Goal: Transaction & Acquisition: Purchase product/service

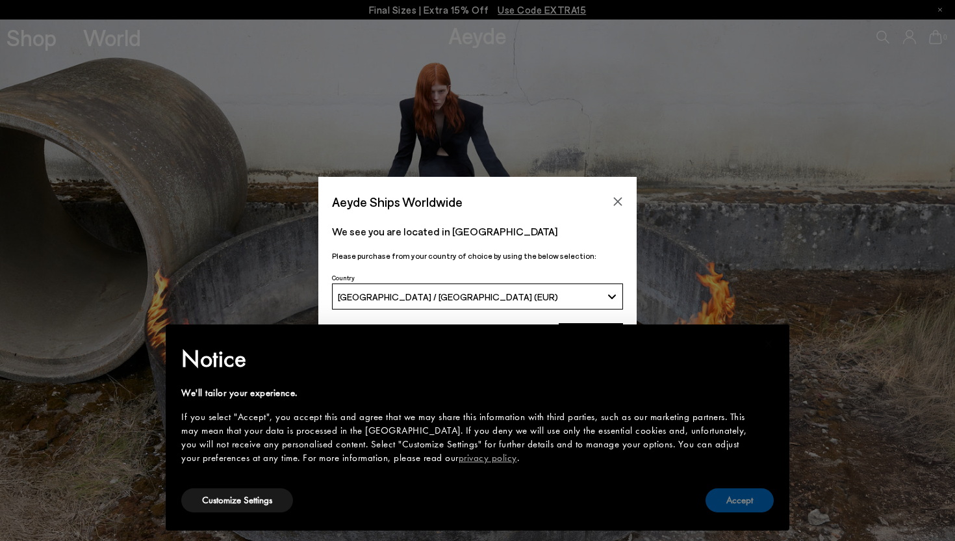
click at [737, 494] on button "Accept" at bounding box center [740, 500] width 68 height 24
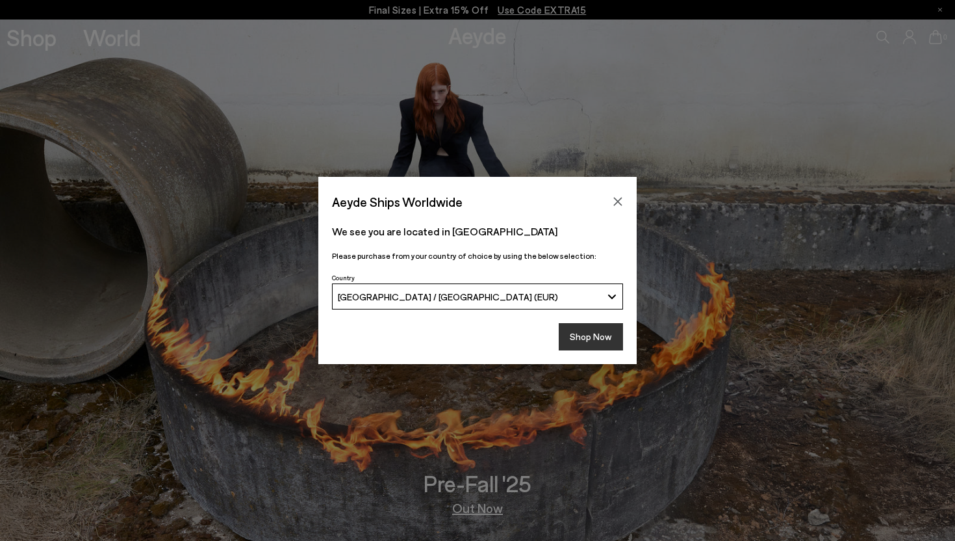
click at [603, 336] on button "Shop Now" at bounding box center [591, 336] width 64 height 27
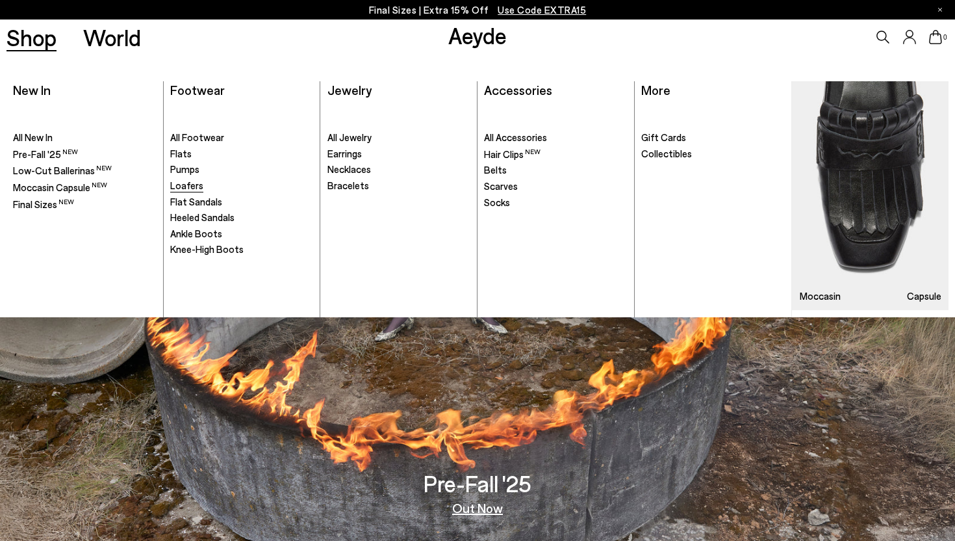
click at [194, 188] on span "Loafers" at bounding box center [186, 185] width 33 height 12
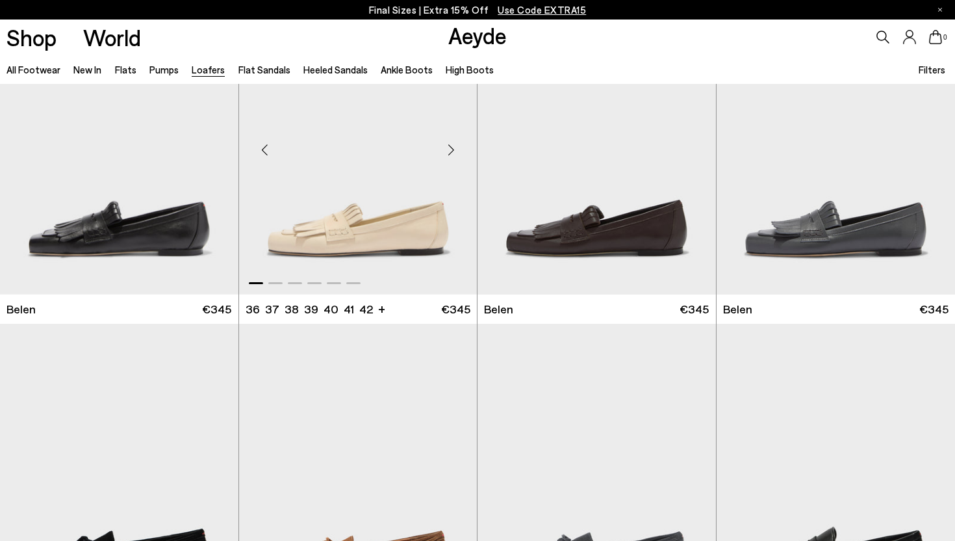
scroll to position [374, 0]
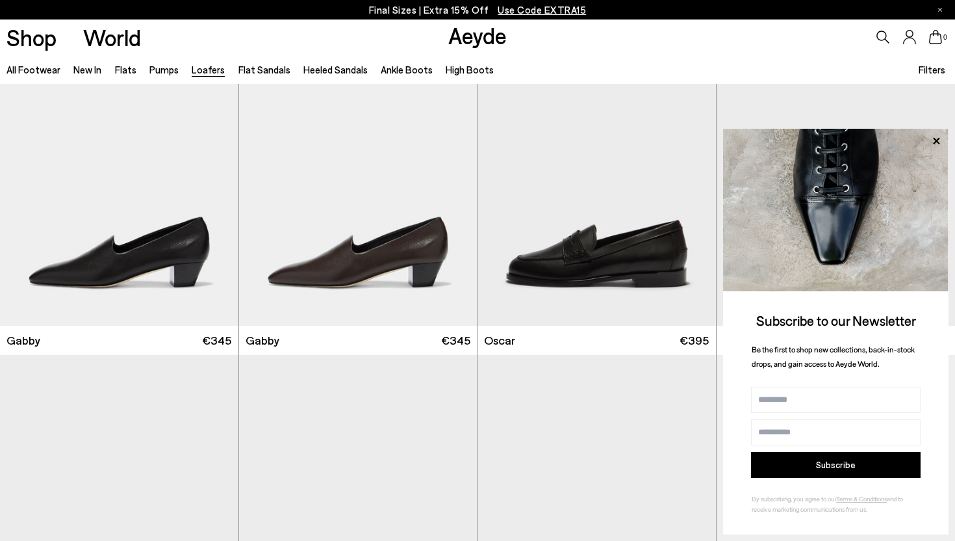
scroll to position [1802, 0]
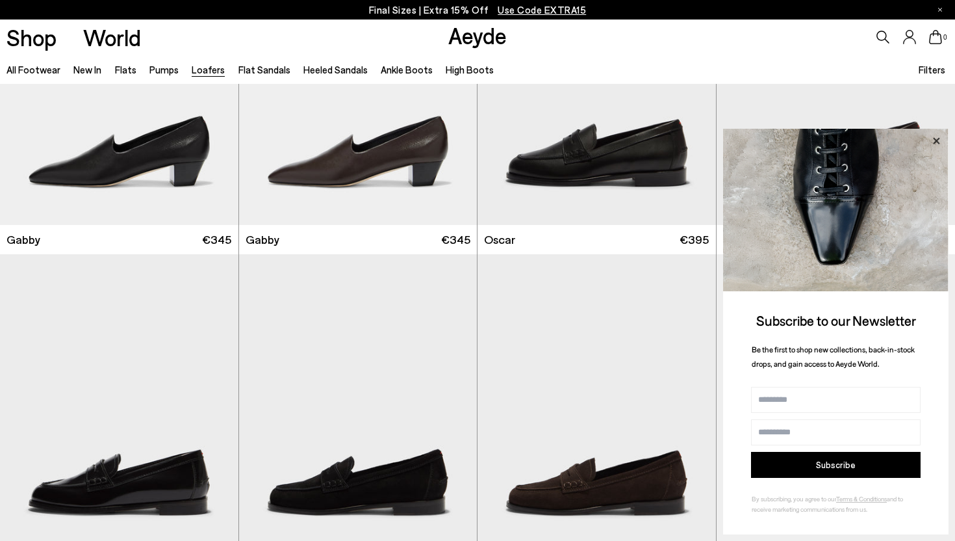
click at [937, 136] on icon at bounding box center [936, 141] width 17 height 17
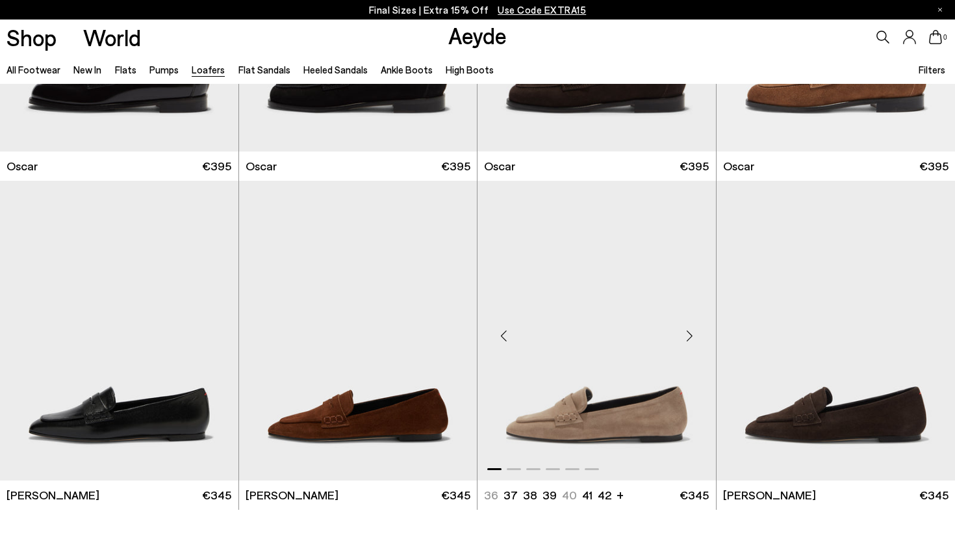
scroll to position [2312, 0]
